Goal: Understand process/instructions: Learn how to perform a task or action

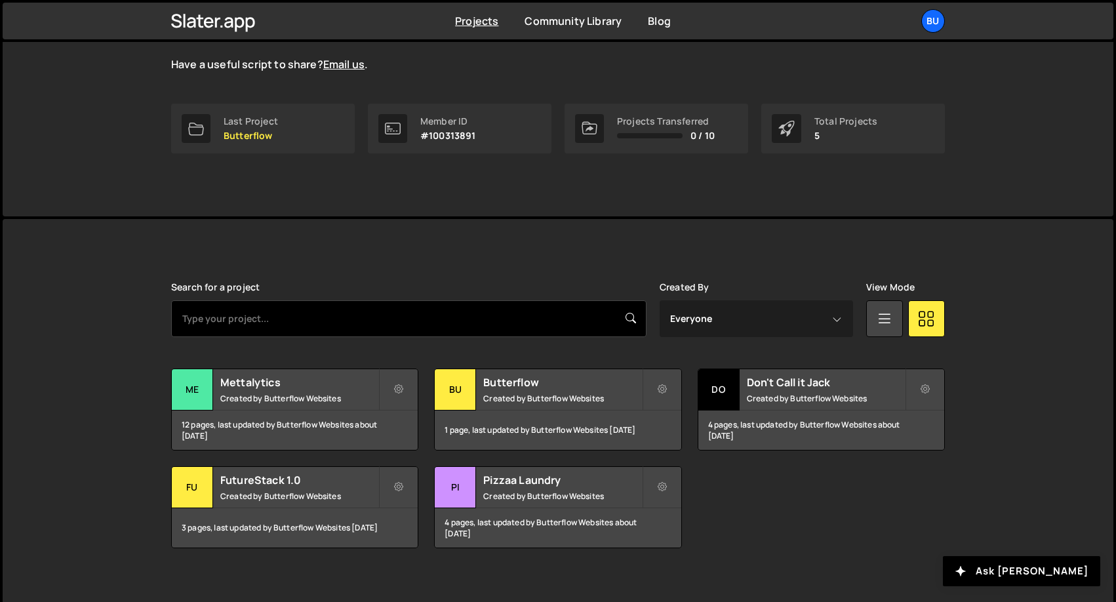
scroll to position [168, 0]
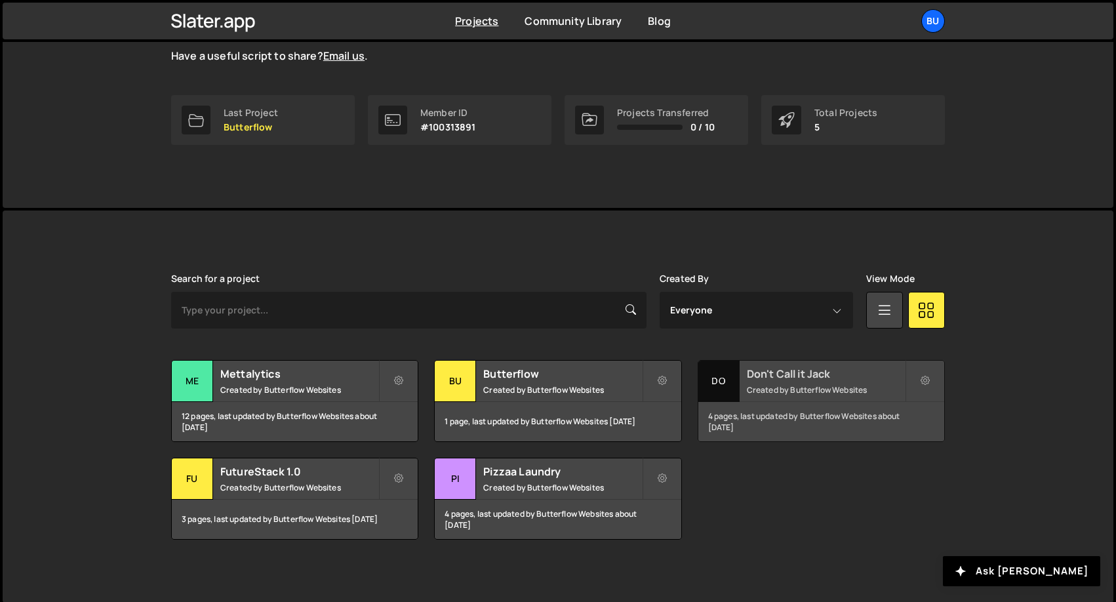
click at [799, 374] on h2 "Don't Call it Jack" at bounding box center [826, 373] width 158 height 14
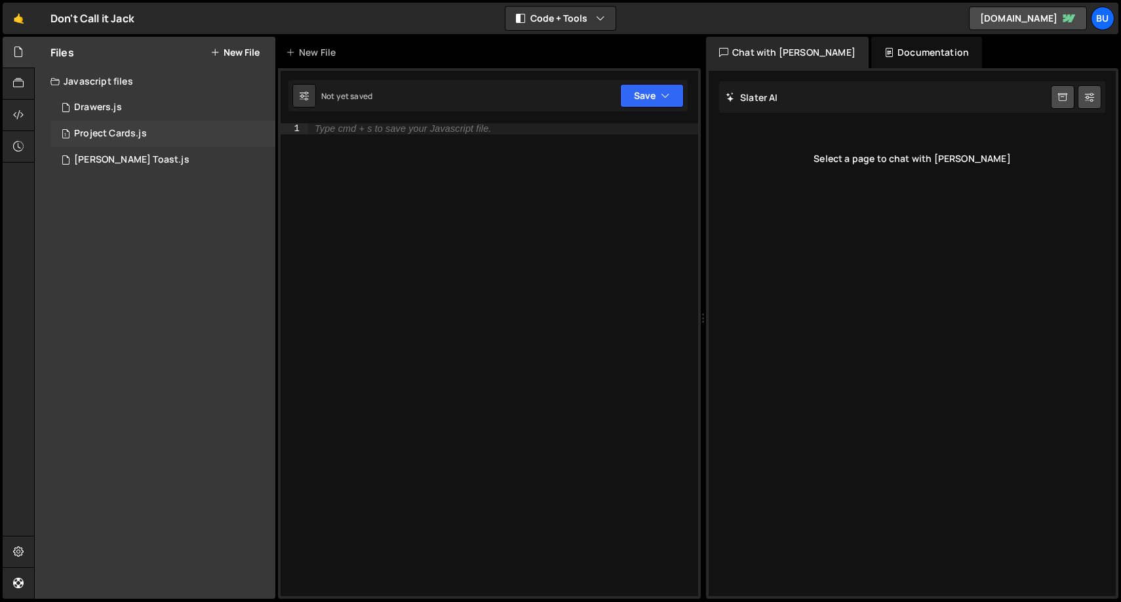
click at [100, 130] on div "Project Cards.js" at bounding box center [110, 134] width 73 height 12
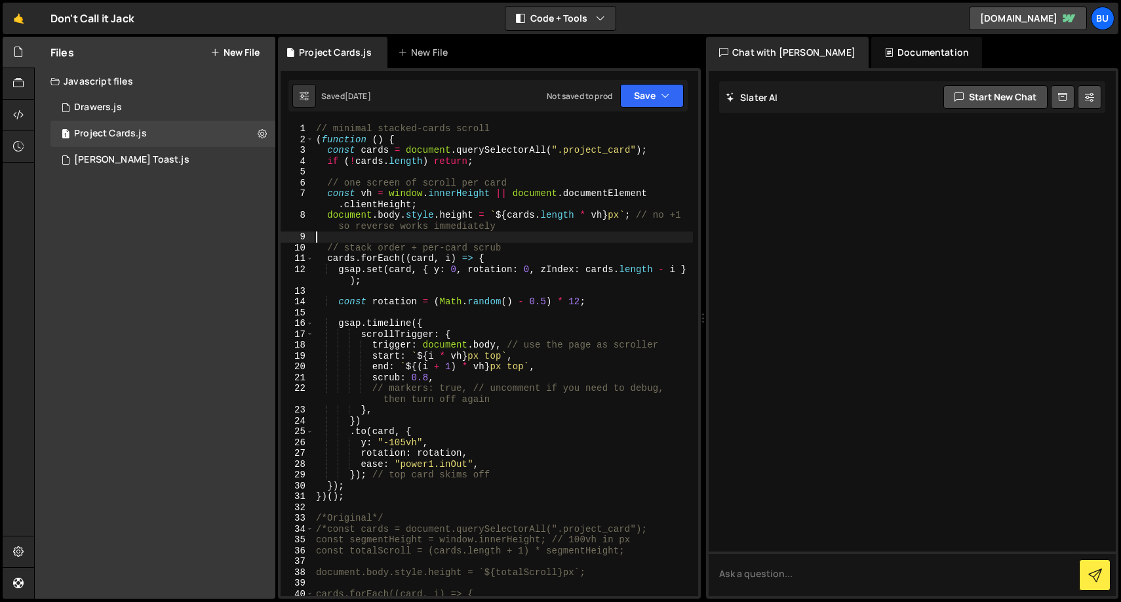
click at [399, 235] on div "// minimal stacked-cards scroll ( function ( ) { const cards = document . query…" at bounding box center [503, 370] width 380 height 494
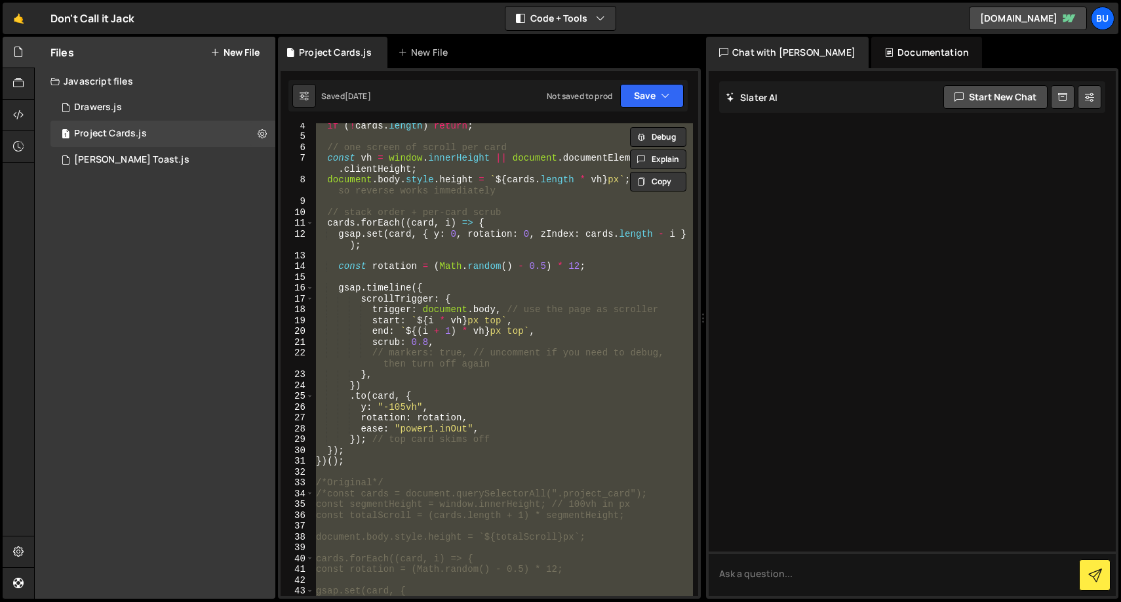
scroll to position [41, 0]
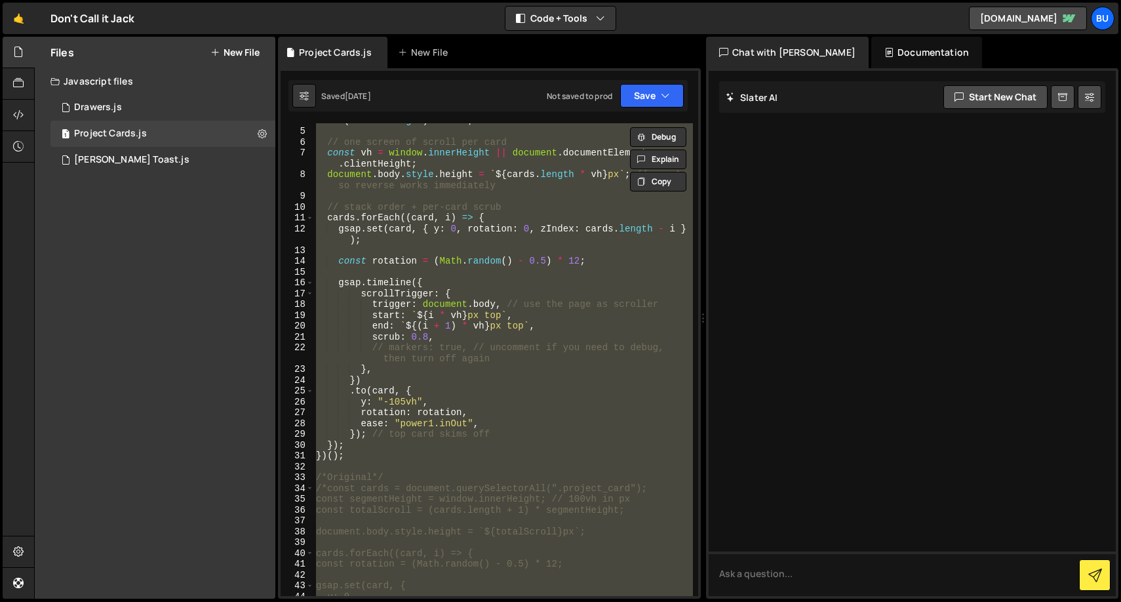
click at [427, 339] on div "if ( ! cards . length ) return ; // one screen of scroll per card const vh = wi…" at bounding box center [503, 359] width 380 height 473
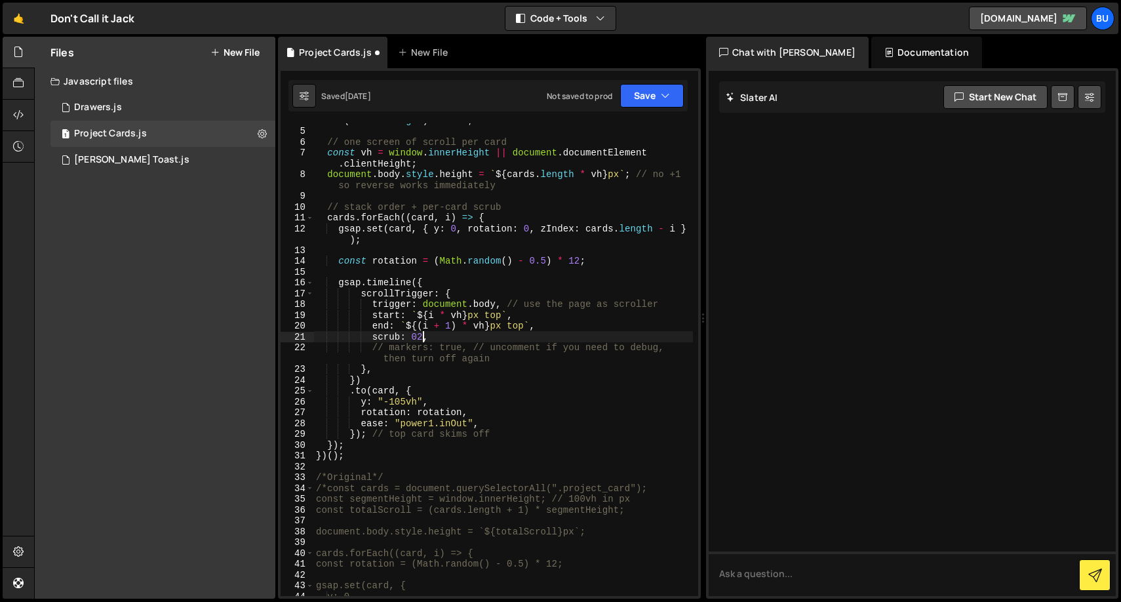
scroll to position [0, 7]
click at [447, 336] on div "if ( ! cards . length ) return ; // one screen of scroll per card const vh = wi…" at bounding box center [503, 362] width 380 height 494
type textarea "scrub: 2,"
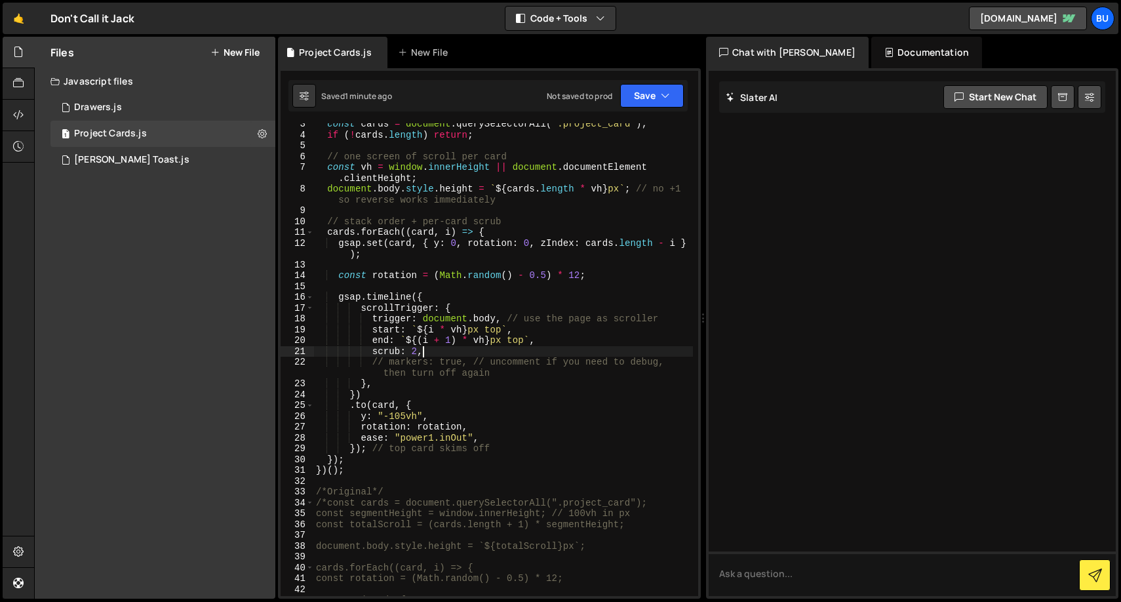
scroll to position [0, 0]
